Goal: Transaction & Acquisition: Download file/media

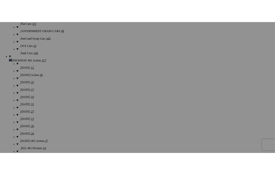
scroll to position [803, 0]
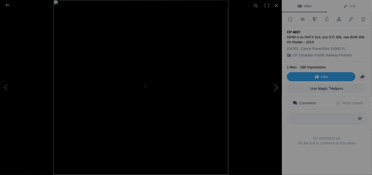
click at [276, 87] on button at bounding box center [263, 87] width 38 height 63
click at [276, 88] on button at bounding box center [263, 87] width 38 height 63
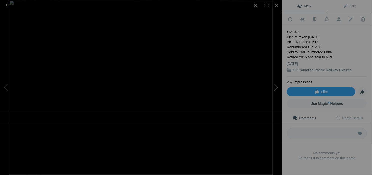
click at [276, 86] on button at bounding box center [263, 87] width 38 height 63
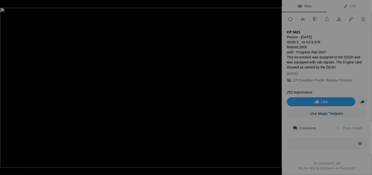
click at [276, 86] on button at bounding box center [263, 87] width 38 height 63
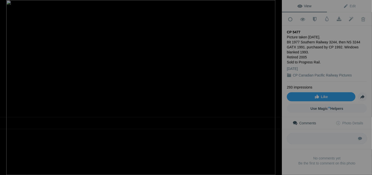
click at [276, 86] on button at bounding box center [263, 87] width 38 height 63
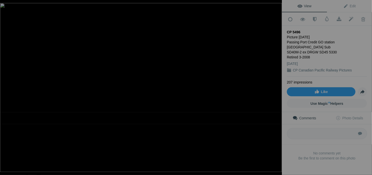
click at [276, 86] on button at bounding box center [263, 87] width 38 height 63
click at [276, 87] on button at bounding box center [263, 87] width 38 height 63
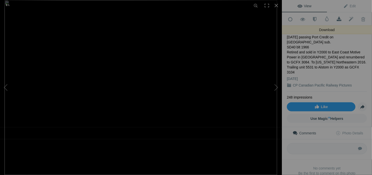
click at [336, 19] on span at bounding box center [339, 19] width 12 height 5
